Goal: Task Accomplishment & Management: Manage account settings

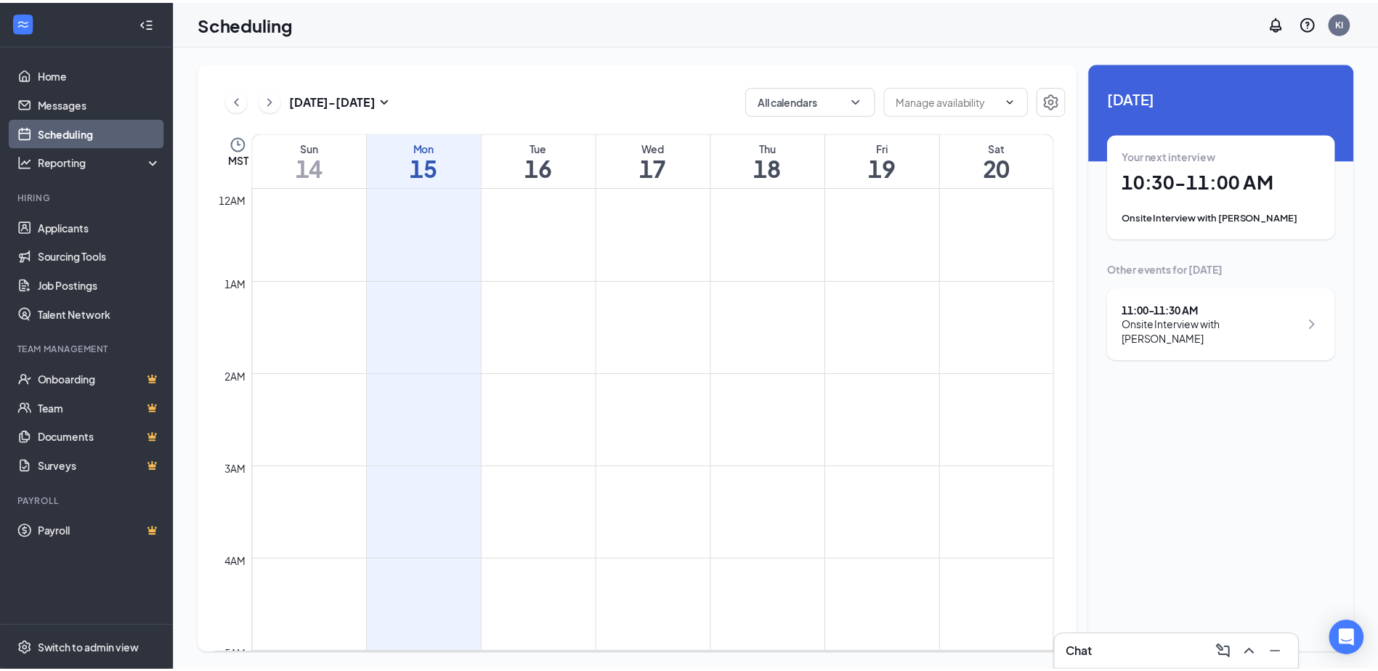
scroll to position [714, 0]
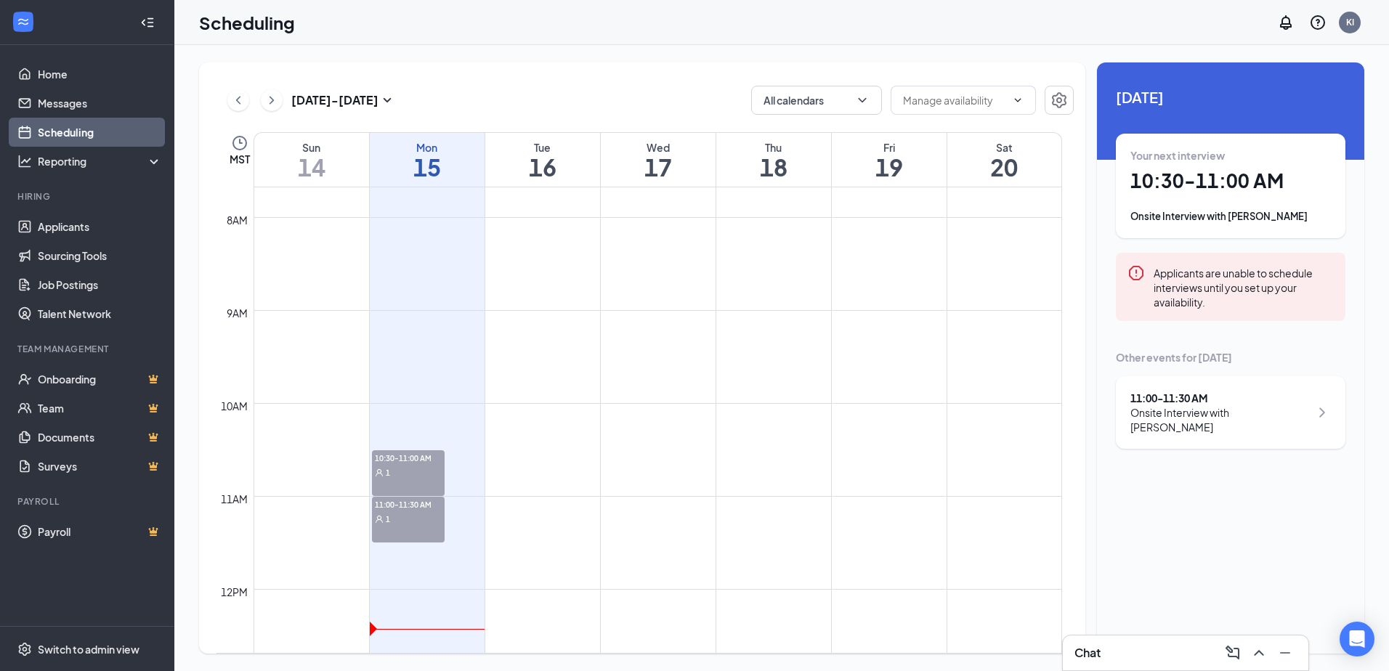
click at [404, 471] on div "1" at bounding box center [408, 472] width 73 height 15
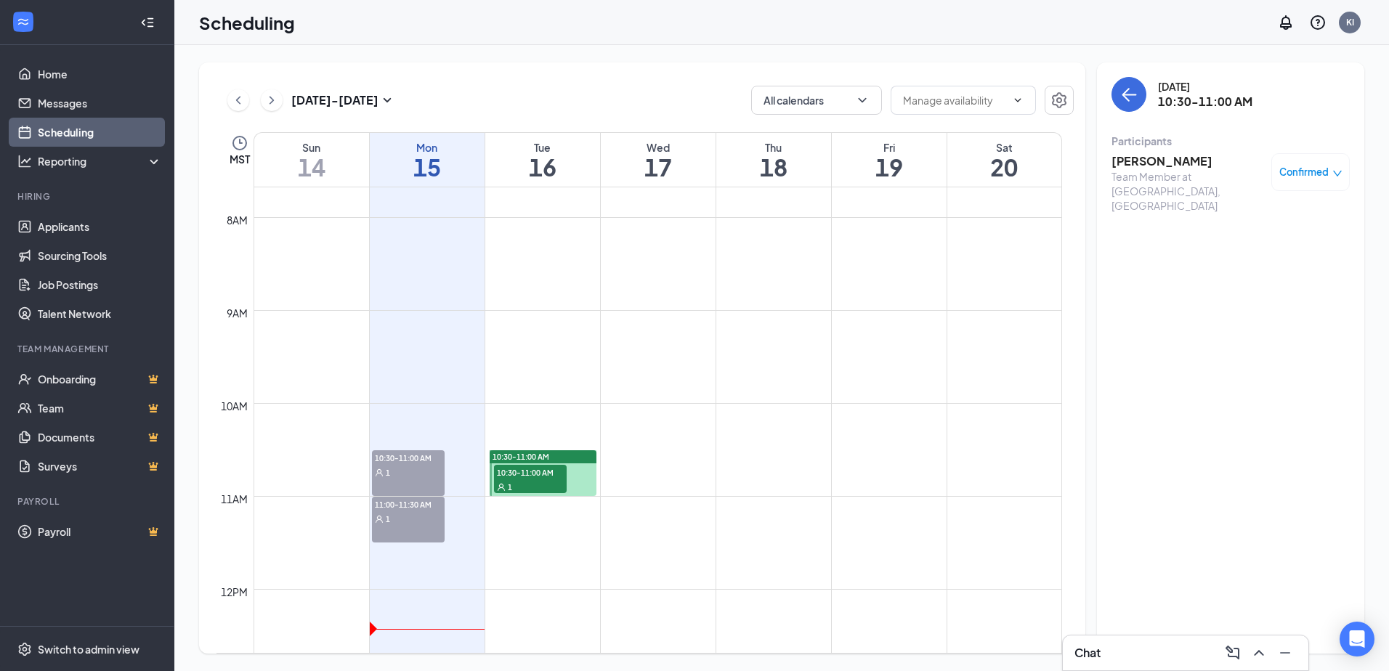
click at [551, 479] on div "1" at bounding box center [530, 486] width 73 height 15
click at [404, 527] on div "11:00-11:30 AM 1" at bounding box center [408, 520] width 73 height 46
click at [405, 468] on div "1" at bounding box center [408, 472] width 73 height 15
click at [410, 512] on div "1" at bounding box center [408, 518] width 73 height 15
click at [406, 472] on div "1" at bounding box center [408, 472] width 73 height 15
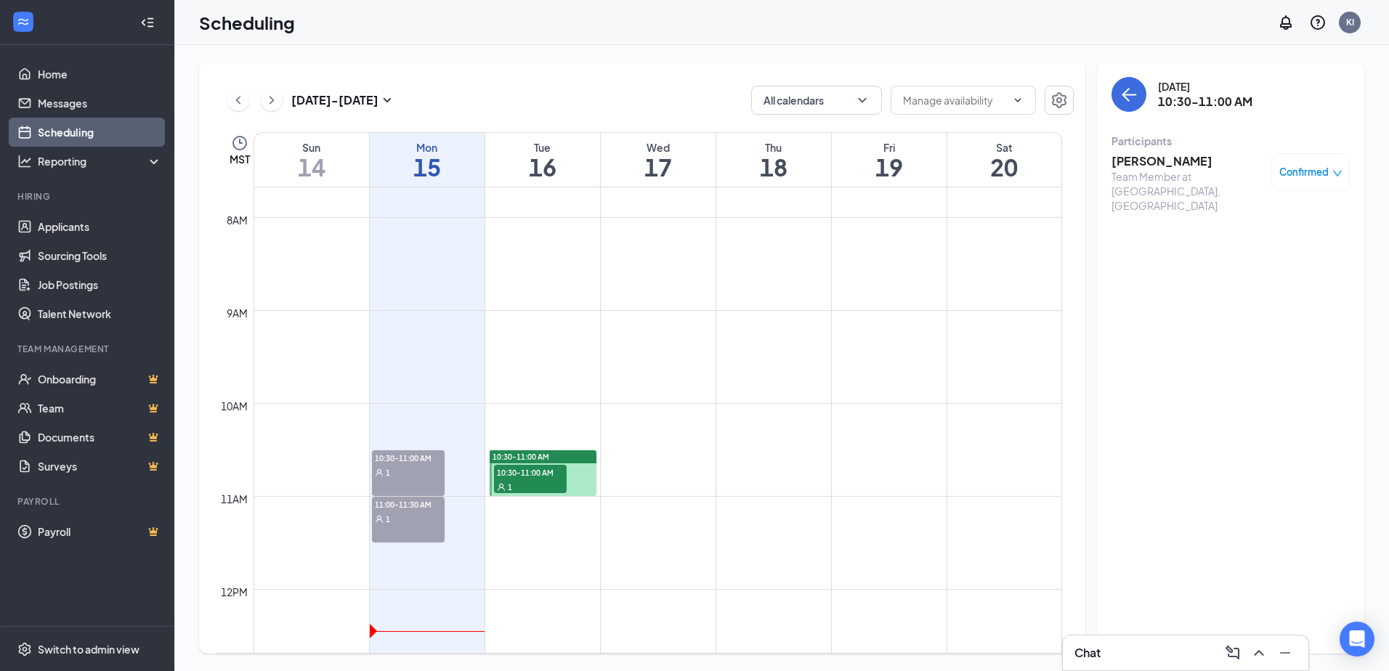
click at [410, 436] on td at bounding box center [657, 437] width 808 height 23
click at [413, 418] on td at bounding box center [657, 414] width 808 height 23
click at [52, 234] on link "Applicants" at bounding box center [100, 226] width 124 height 29
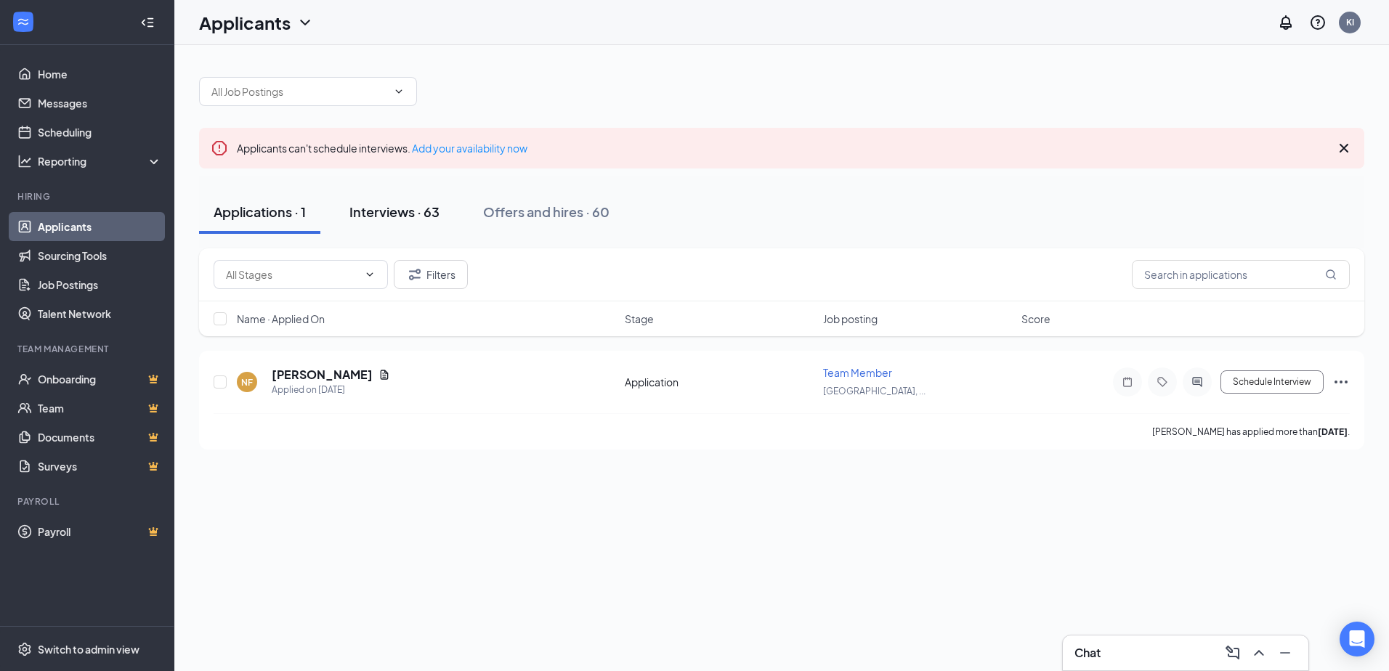
click at [410, 208] on div "Interviews · 63" at bounding box center [394, 212] width 90 height 18
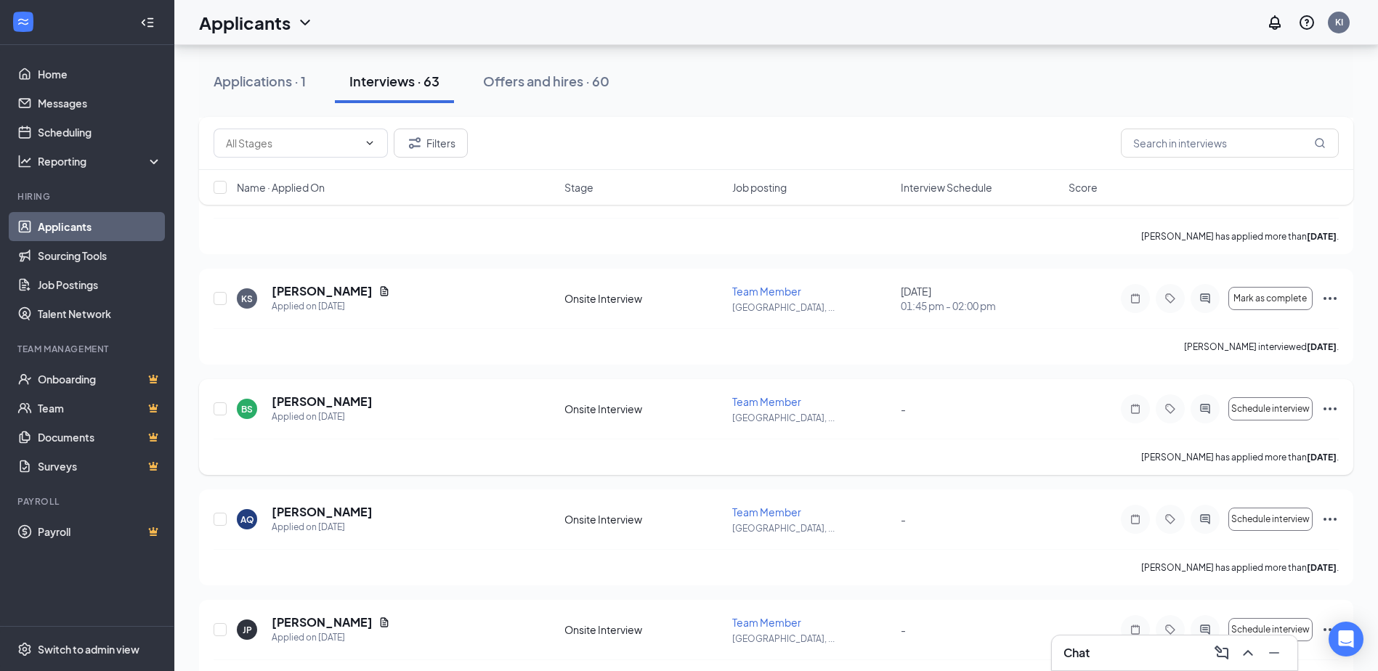
scroll to position [1961, 0]
click at [1248, 655] on icon "ChevronUp" at bounding box center [1247, 652] width 17 height 17
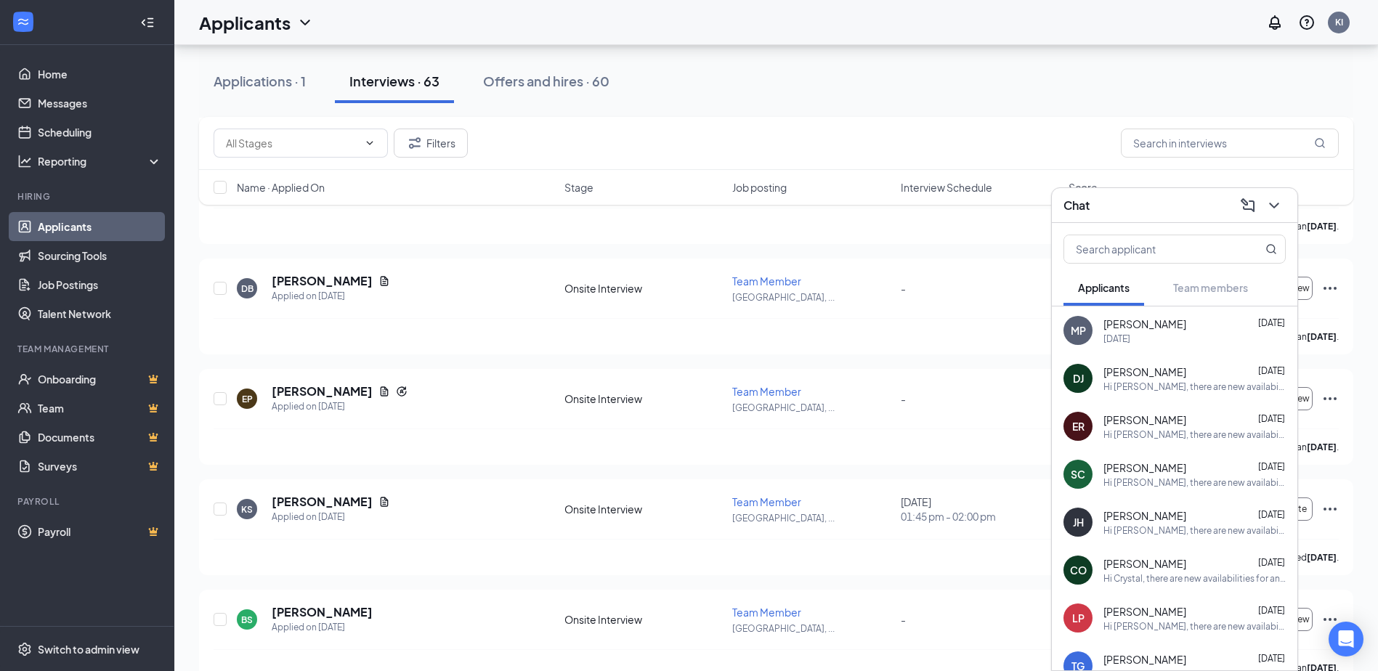
scroll to position [1743, 0]
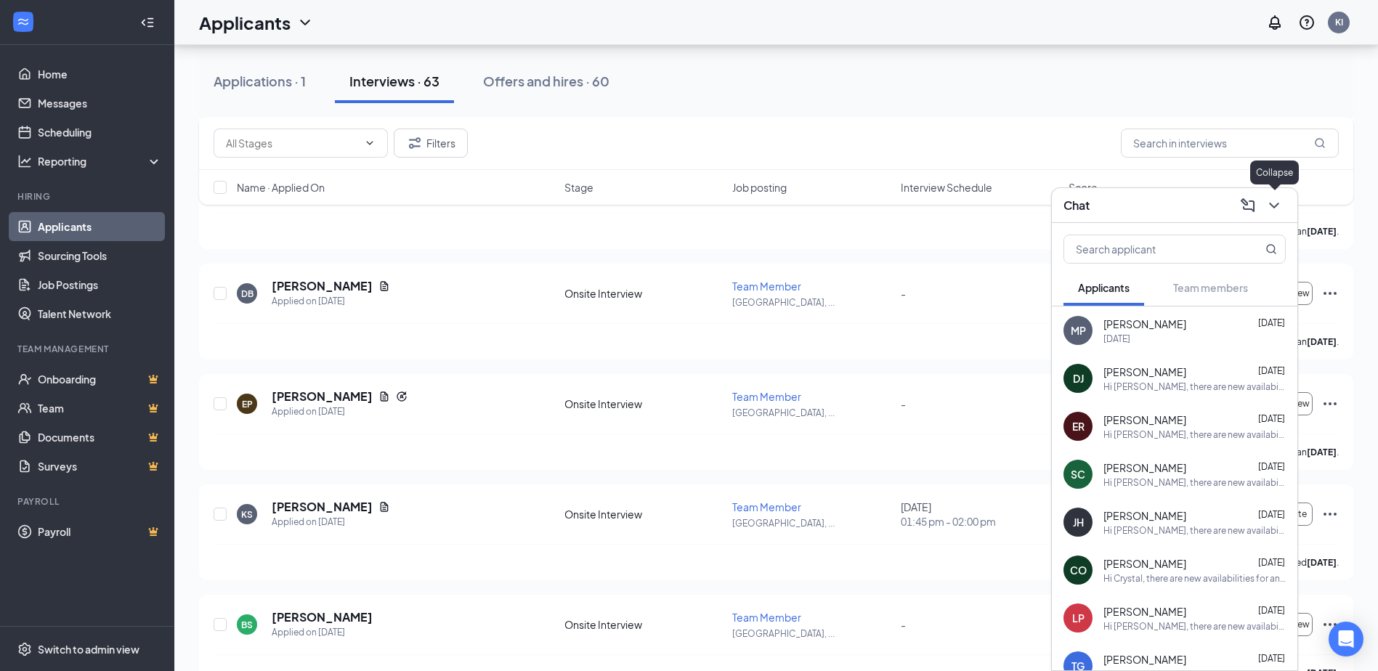
click at [1275, 206] on icon "ChevronDown" at bounding box center [1273, 206] width 9 height 6
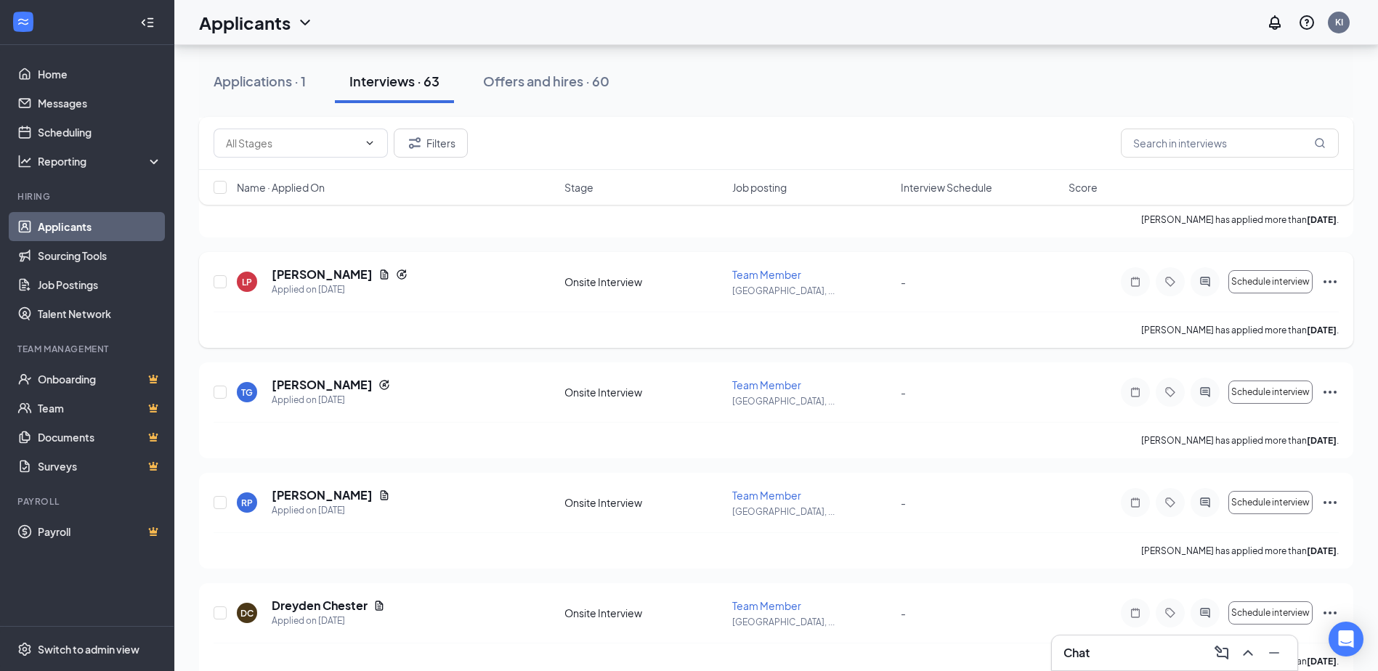
scroll to position [1017, 0]
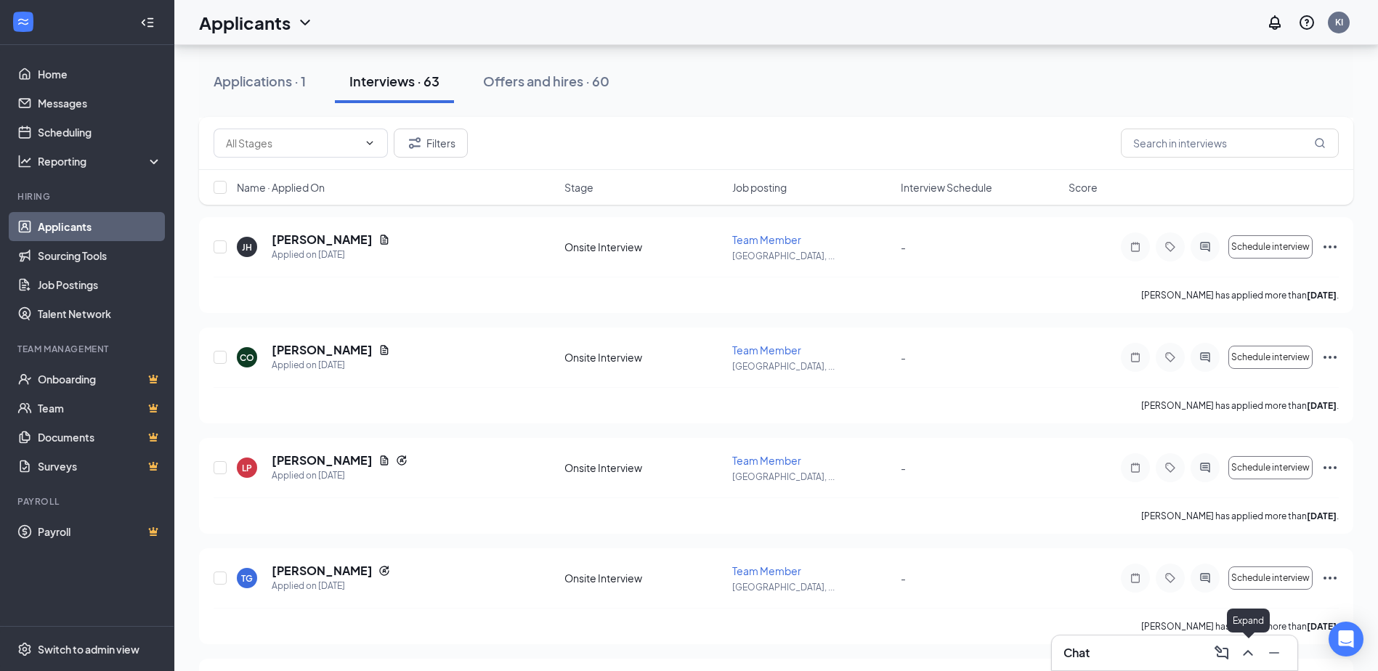
click at [1250, 652] on icon "ChevronUp" at bounding box center [1247, 653] width 9 height 6
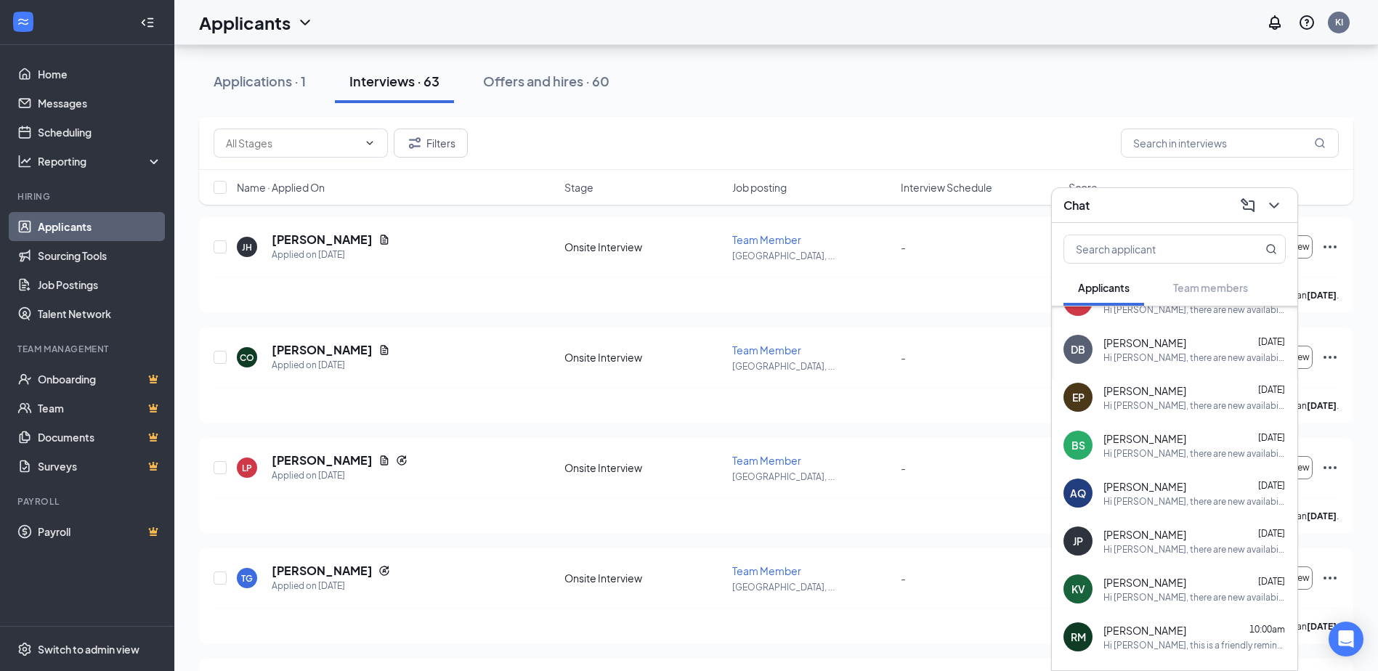
scroll to position [522, 0]
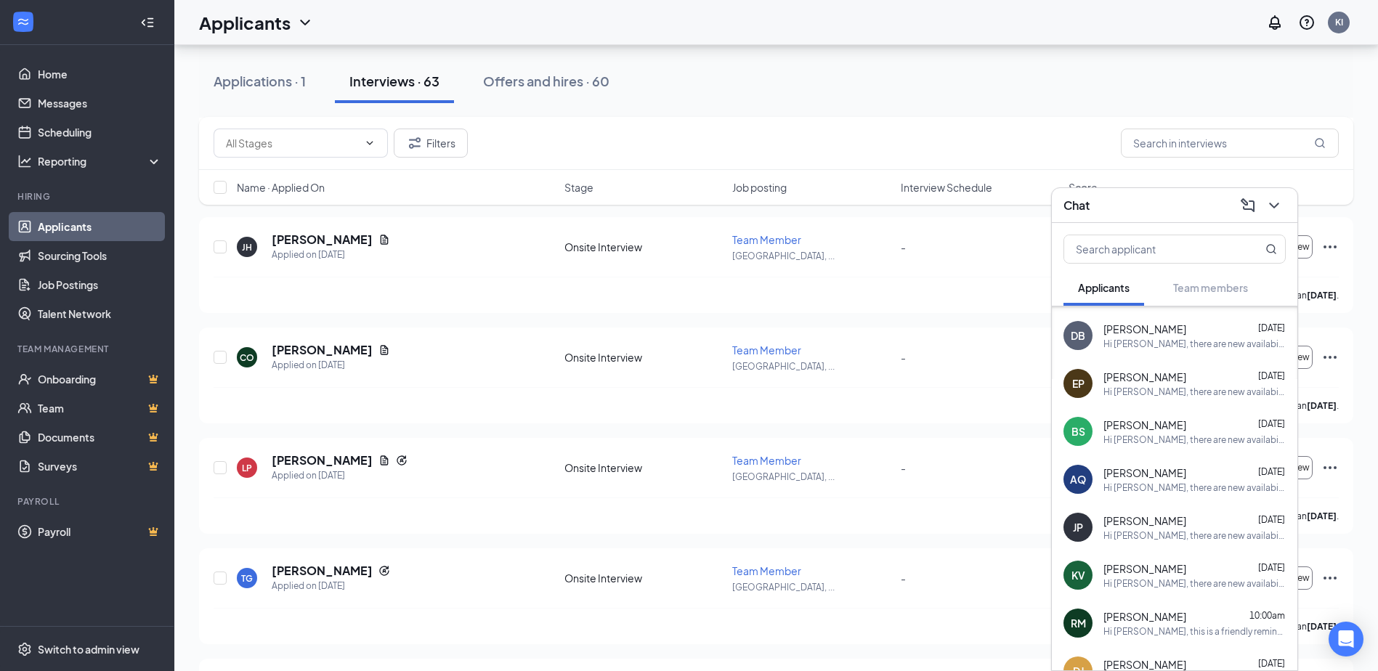
click at [1157, 617] on span "[PERSON_NAME]" at bounding box center [1144, 616] width 83 height 15
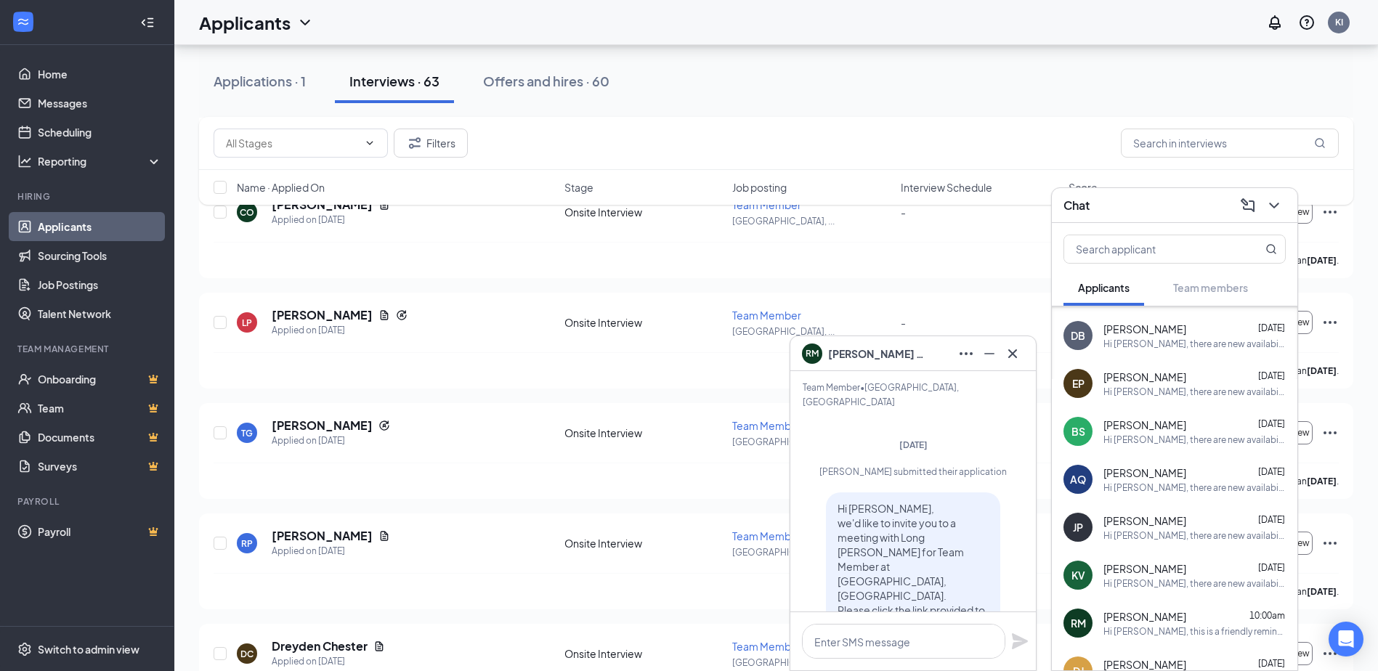
scroll to position [-1081, 0]
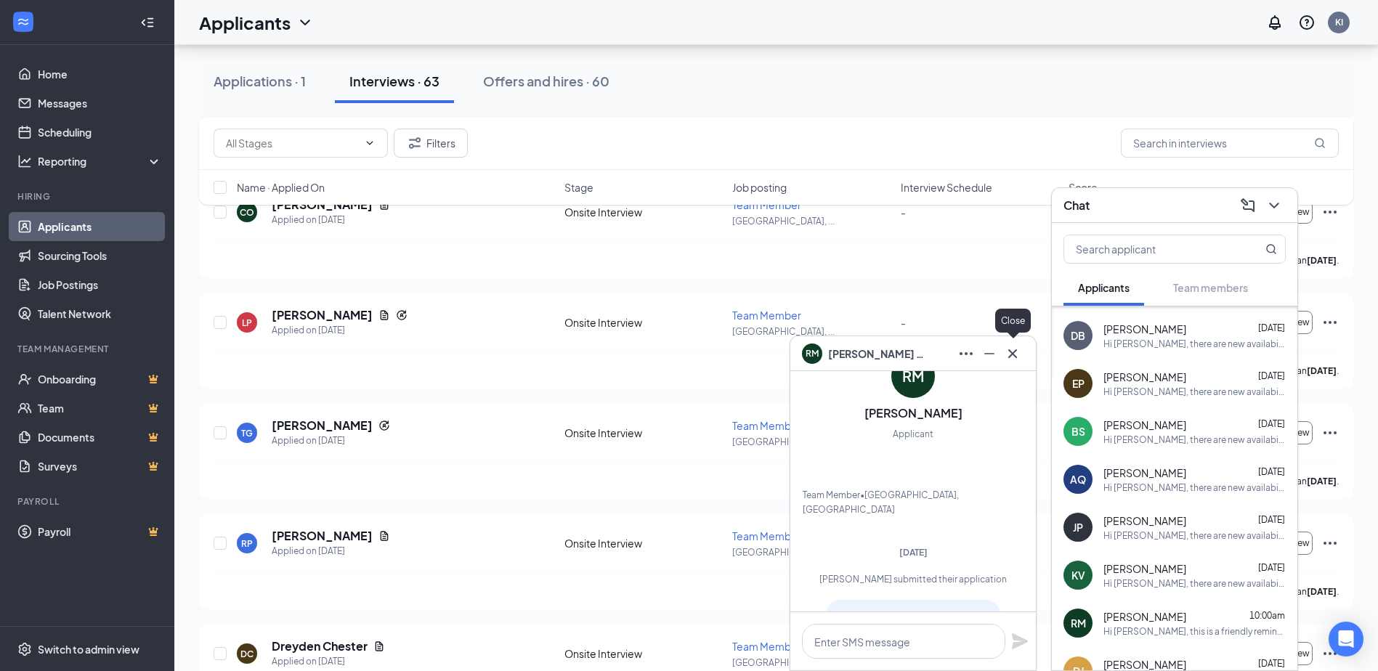
click at [1017, 356] on icon "Cross" at bounding box center [1012, 353] width 17 height 17
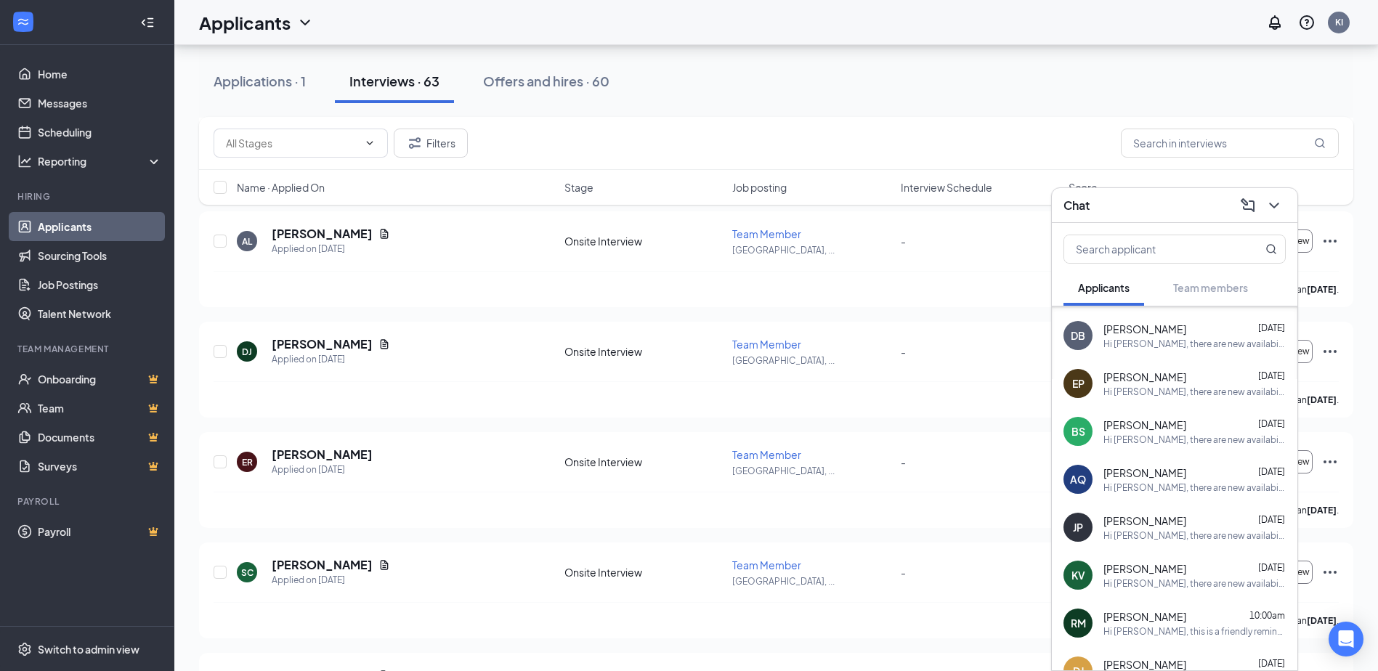
scroll to position [291, 0]
